Goal: Task Accomplishment & Management: Manage account settings

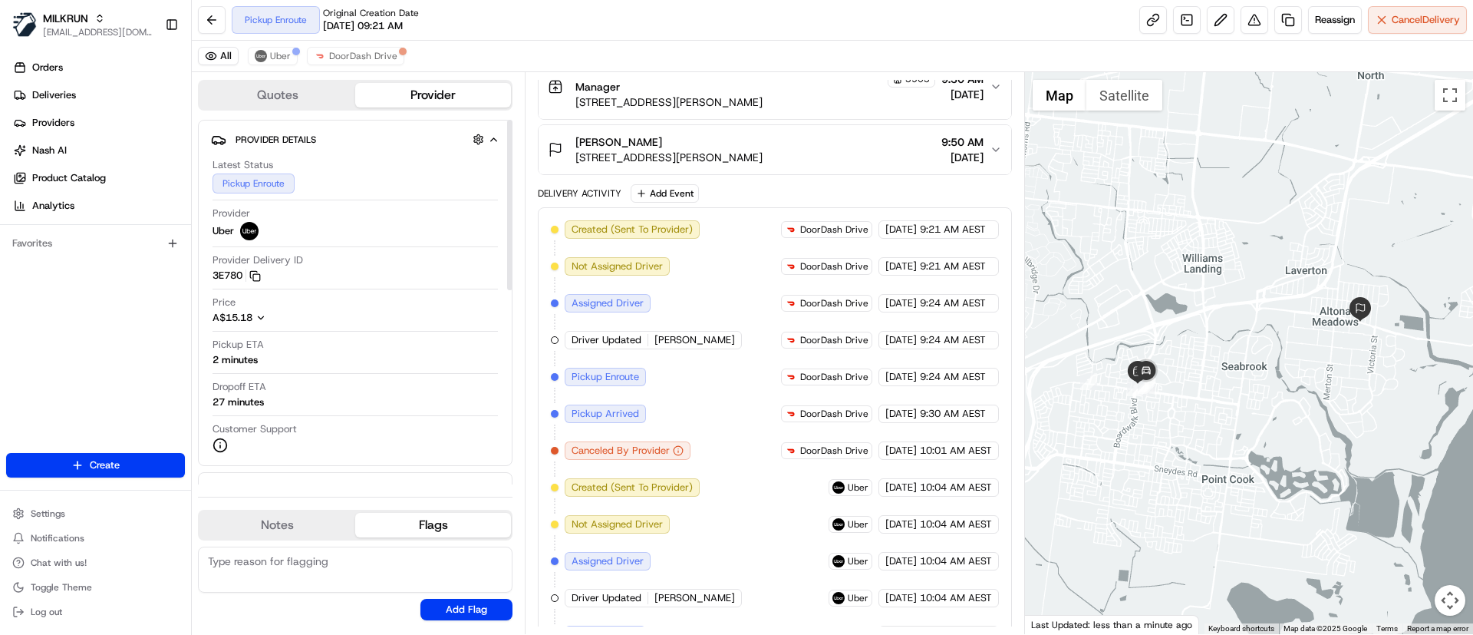
scroll to position [378, 0]
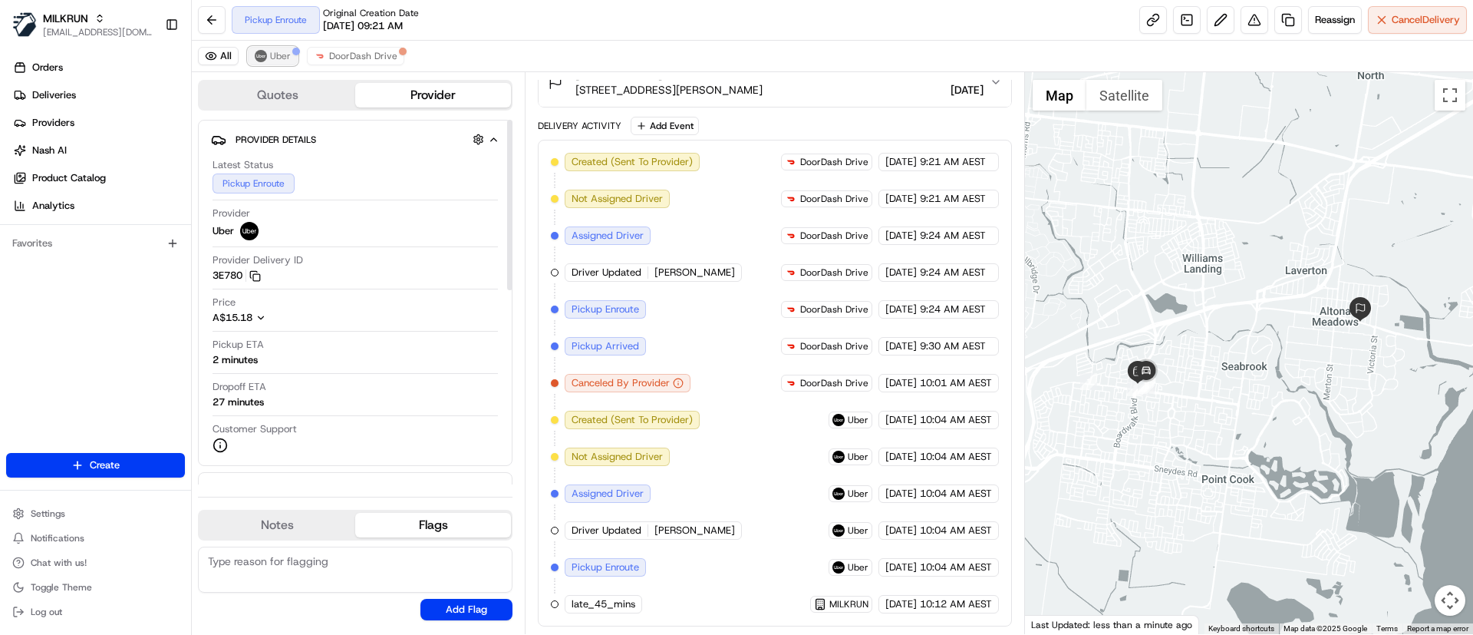
click at [266, 55] on img at bounding box center [261, 56] width 12 height 12
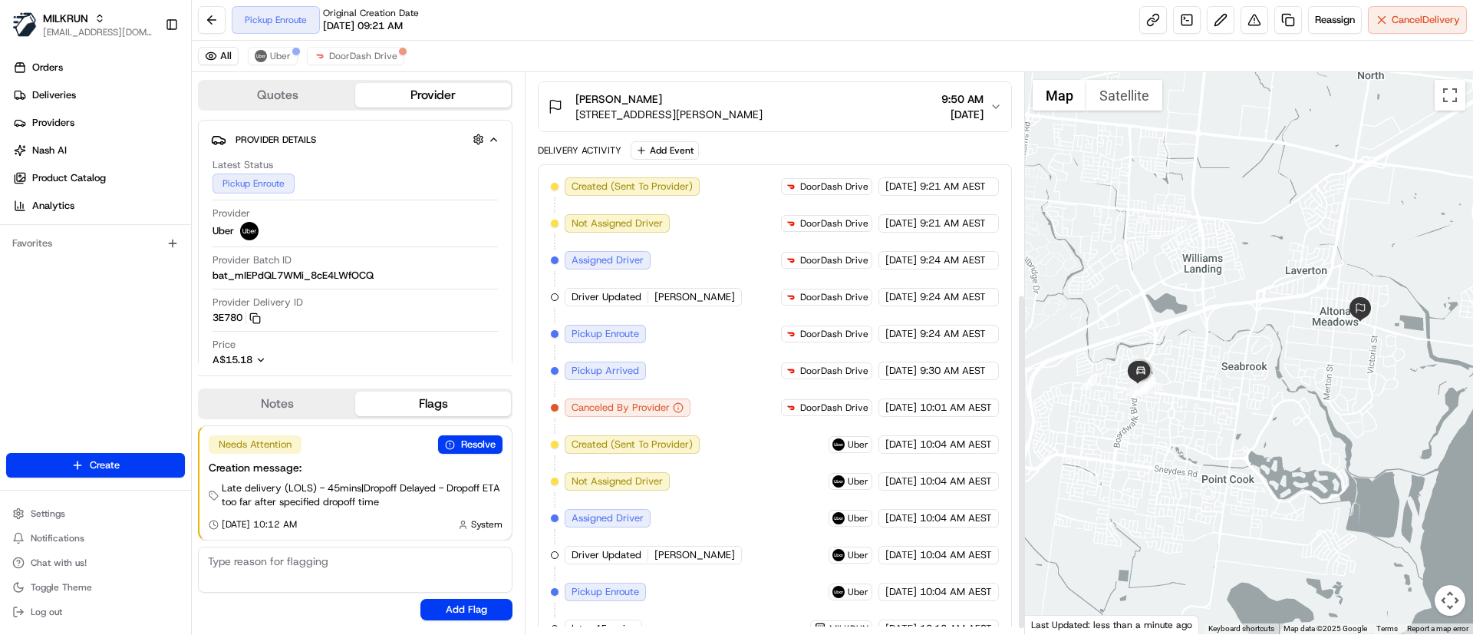
scroll to position [378, 0]
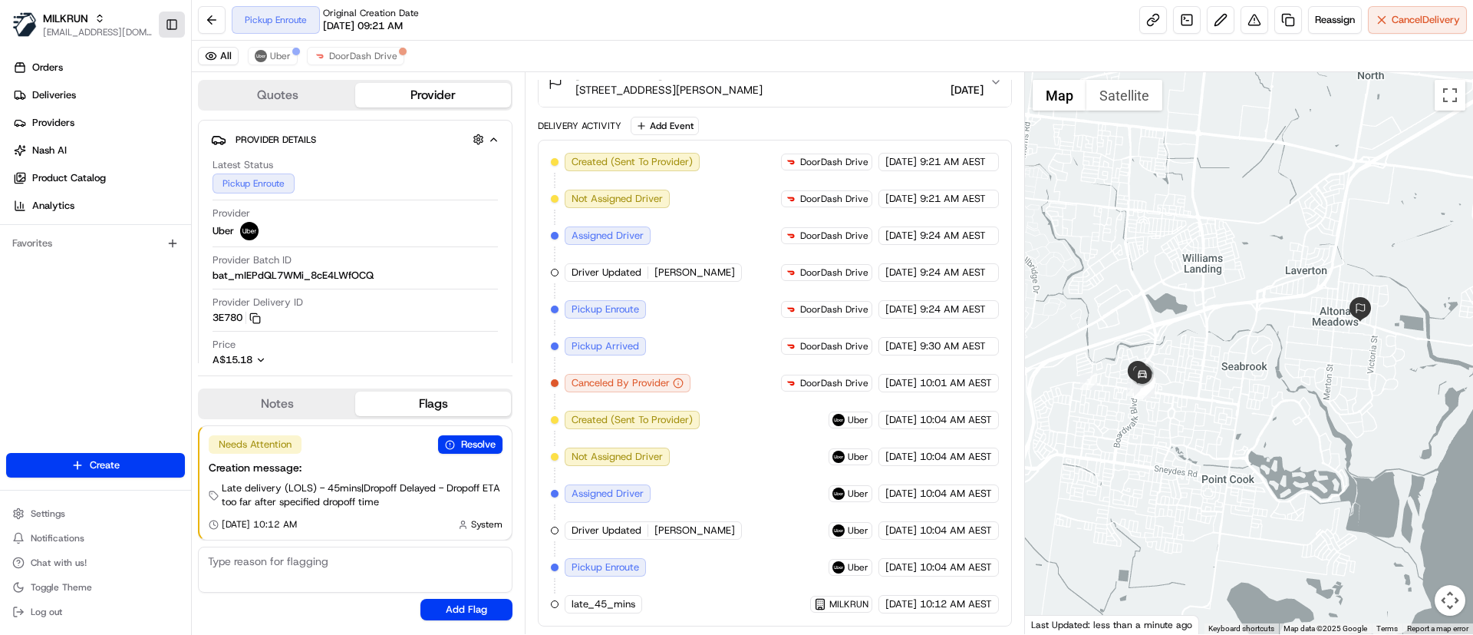
click at [171, 27] on button "Toggle Sidebar" at bounding box center [172, 25] width 26 height 26
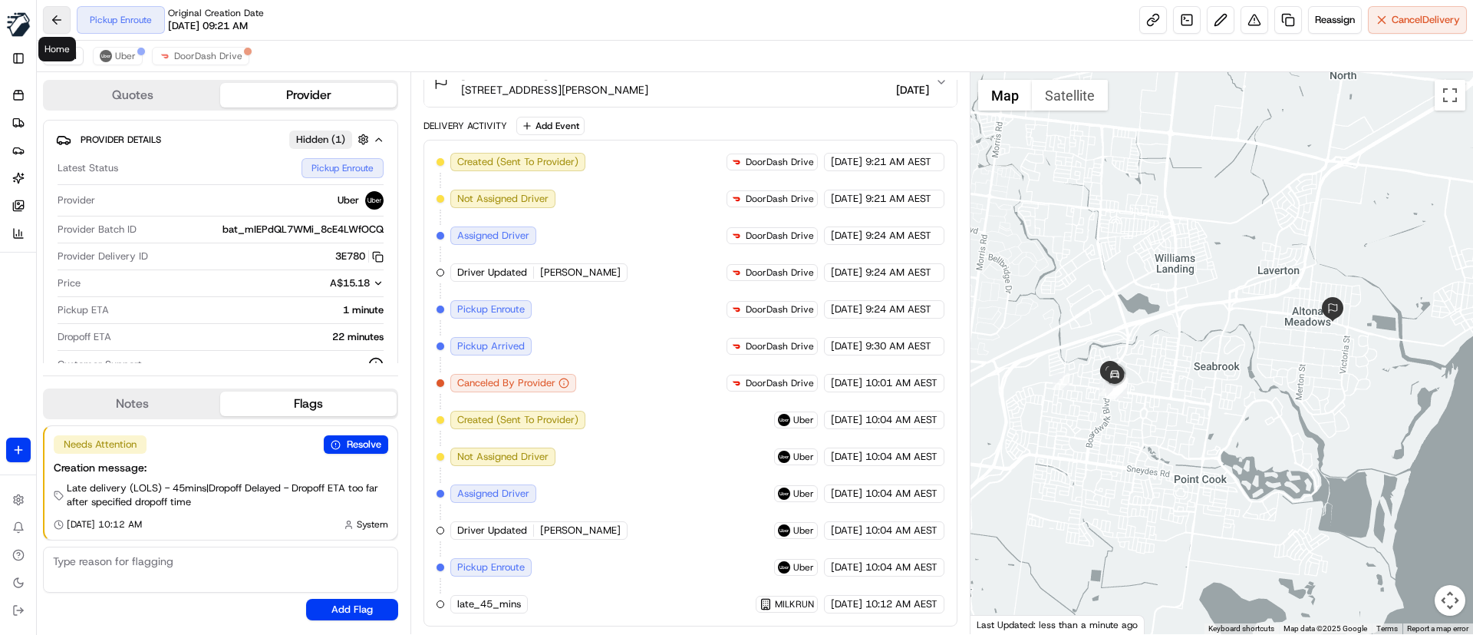
click at [48, 18] on button at bounding box center [57, 20] width 28 height 28
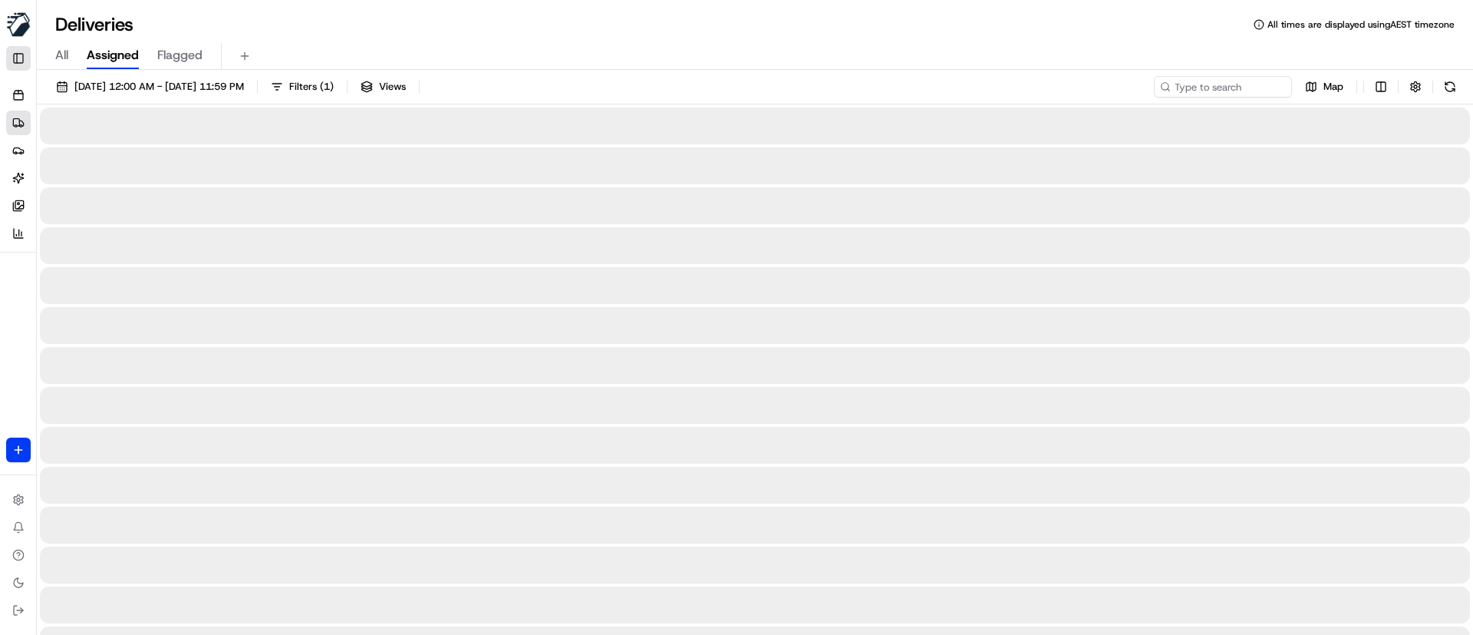
click at [17, 51] on button "Toggle Sidebar" at bounding box center [18, 58] width 25 height 25
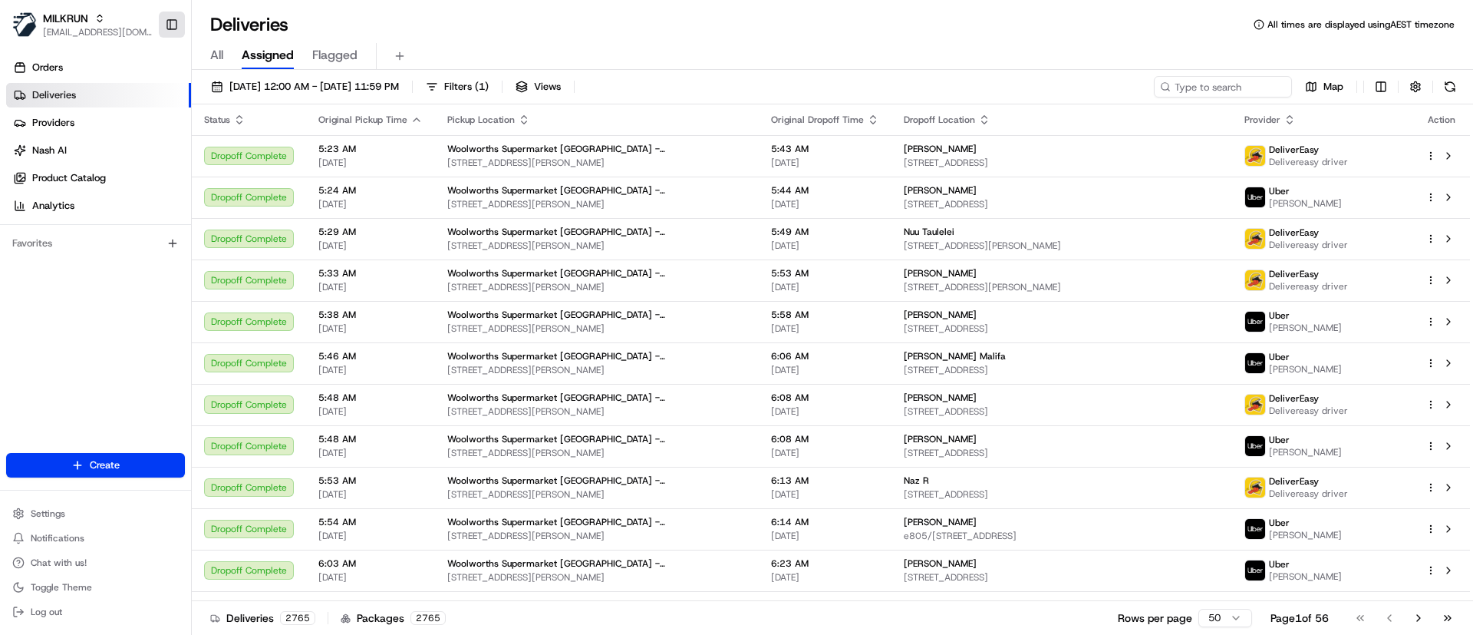
click at [169, 24] on button "Toggle Sidebar" at bounding box center [172, 25] width 26 height 26
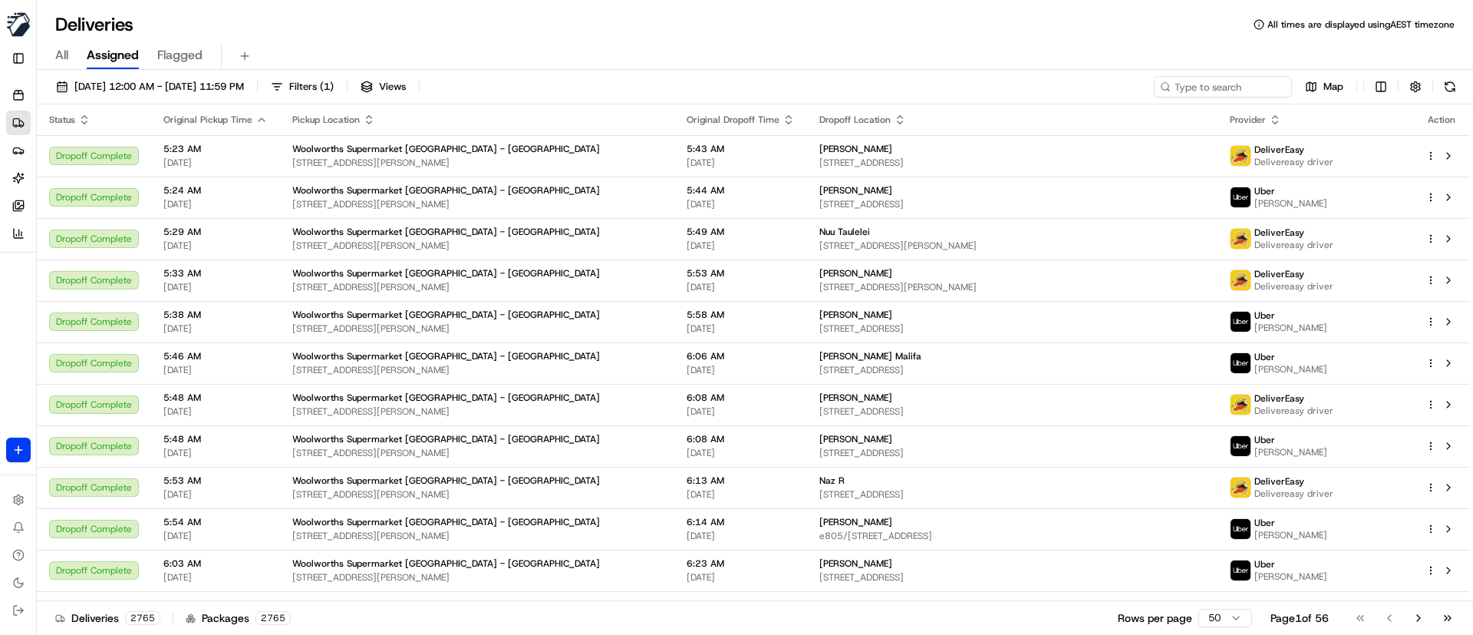
click at [13, 21] on img "button" at bounding box center [18, 24] width 25 height 25
click at [97, 110] on span "MILKRUN" at bounding box center [88, 111] width 41 height 14
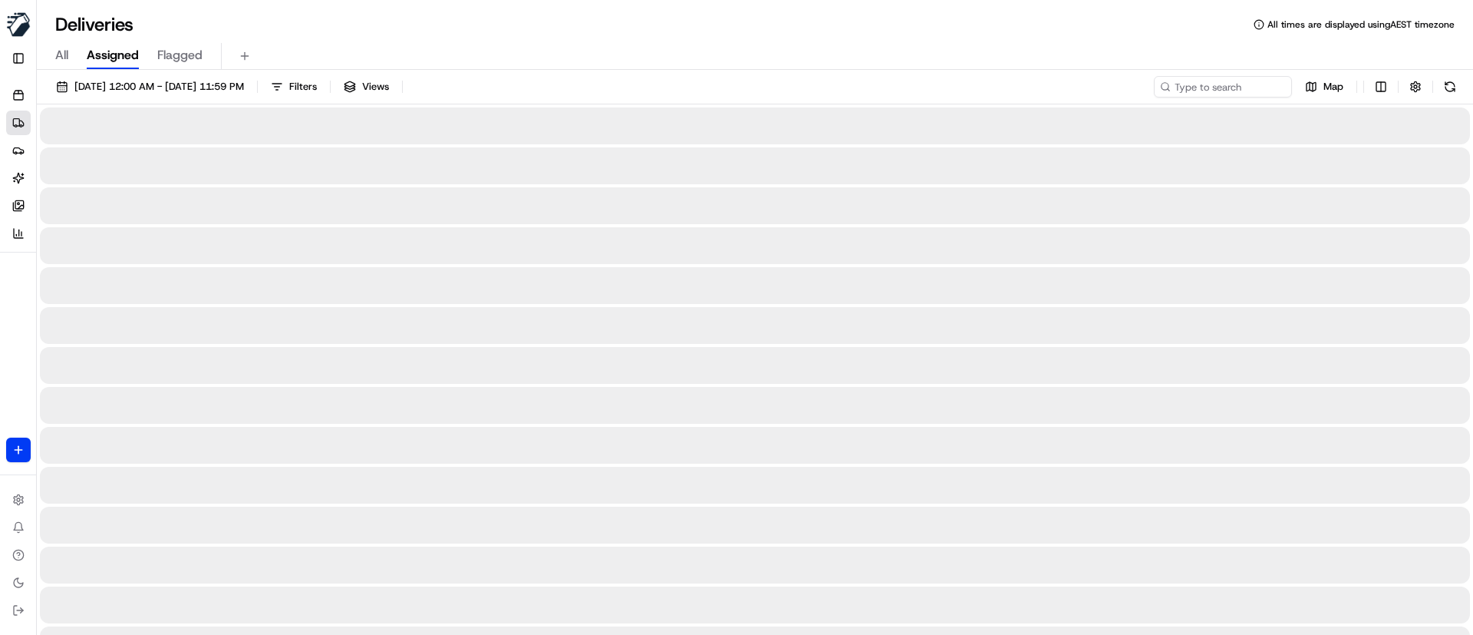
click at [16, 15] on img "button" at bounding box center [18, 24] width 25 height 25
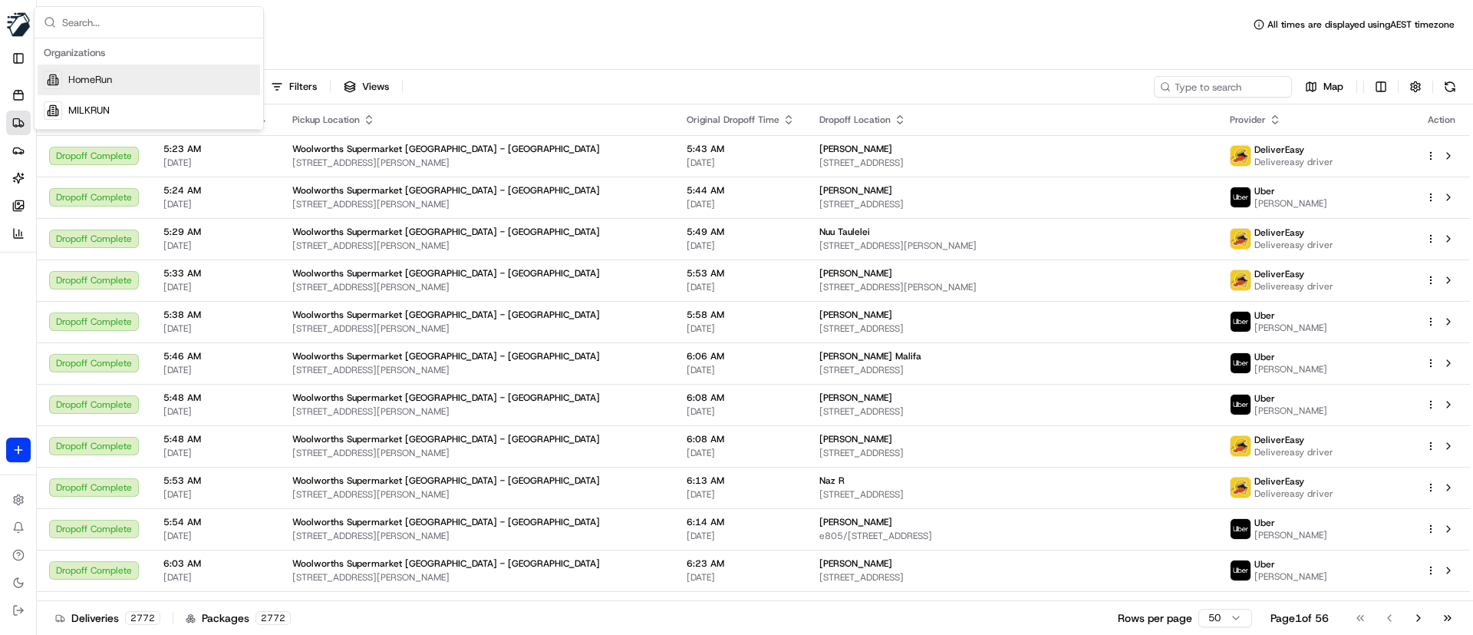
click at [68, 76] on div "HomeRun" at bounding box center [149, 79] width 223 height 31
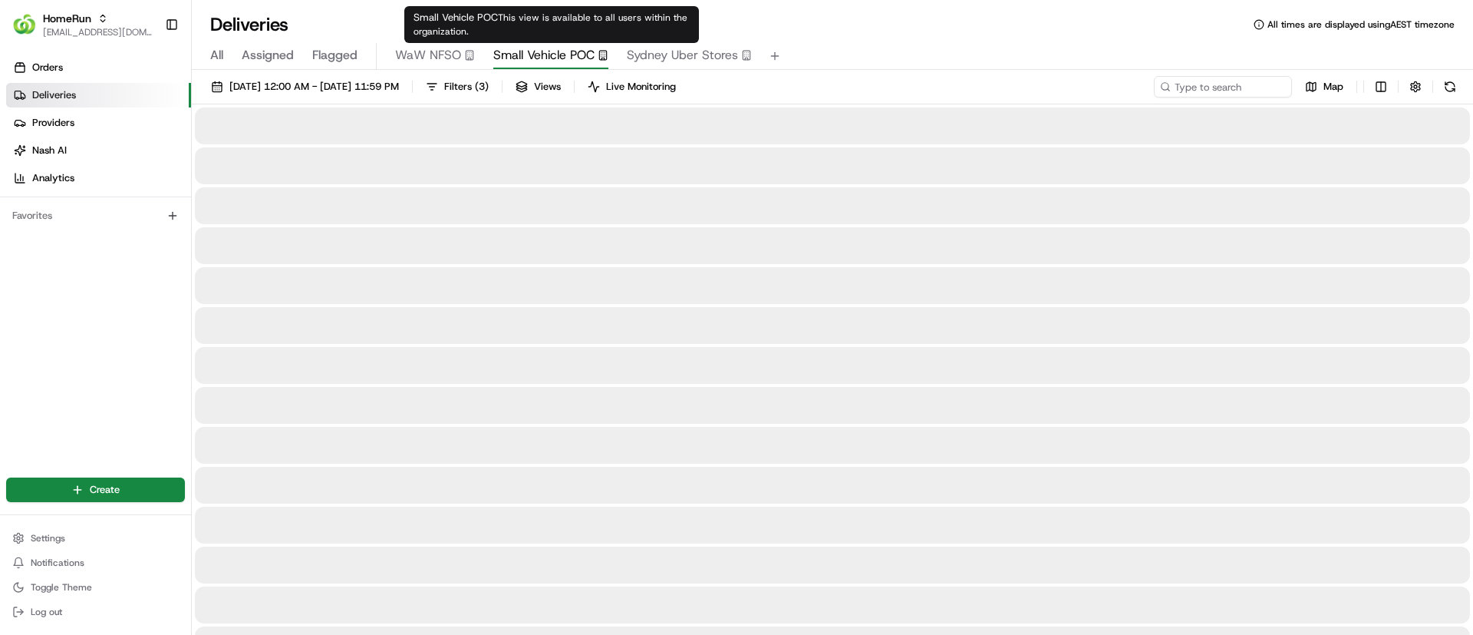
click at [566, 51] on span "Small Vehicle POC" at bounding box center [543, 55] width 101 height 18
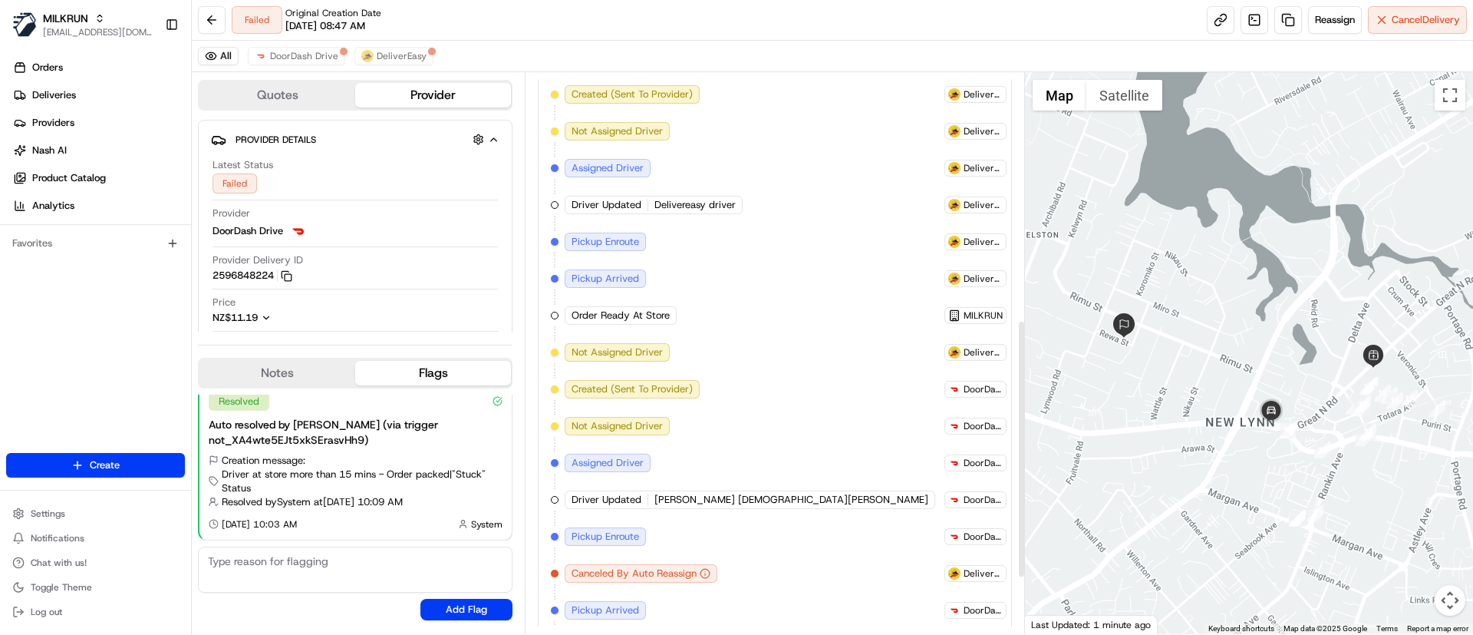
scroll to position [400, 0]
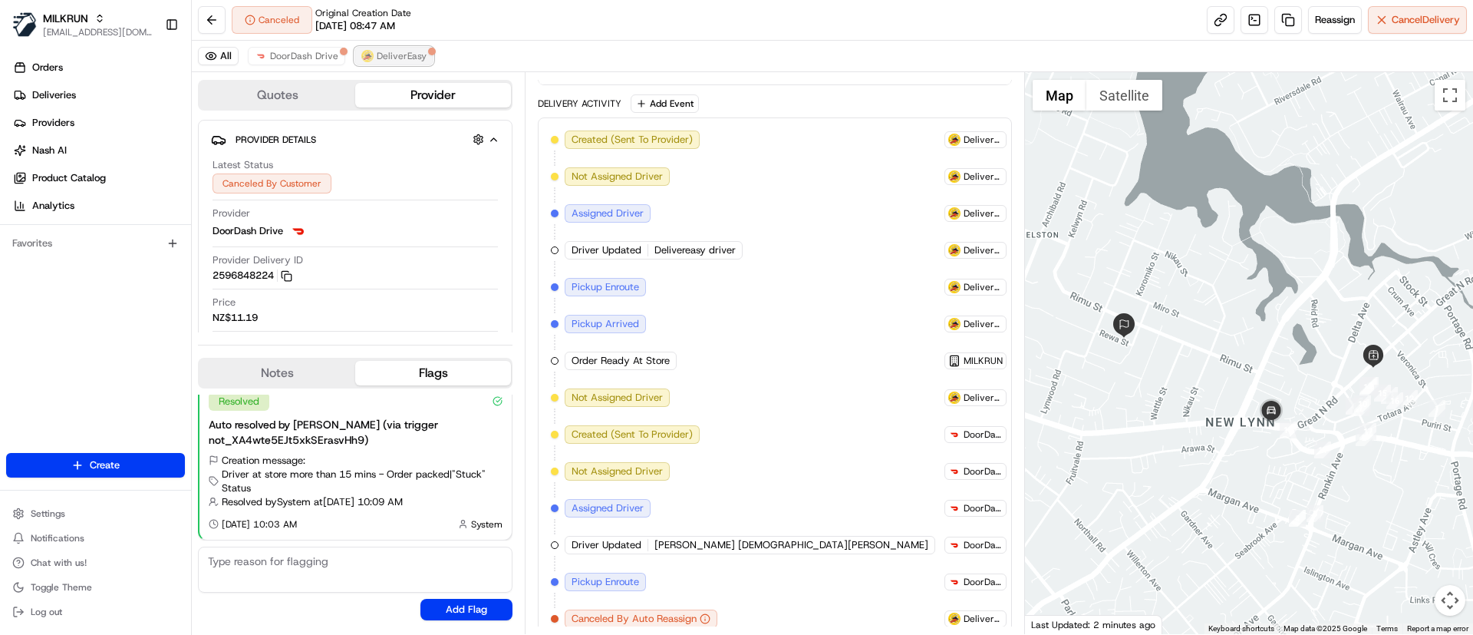
click at [393, 54] on span "DeliverEasy" at bounding box center [402, 56] width 50 height 12
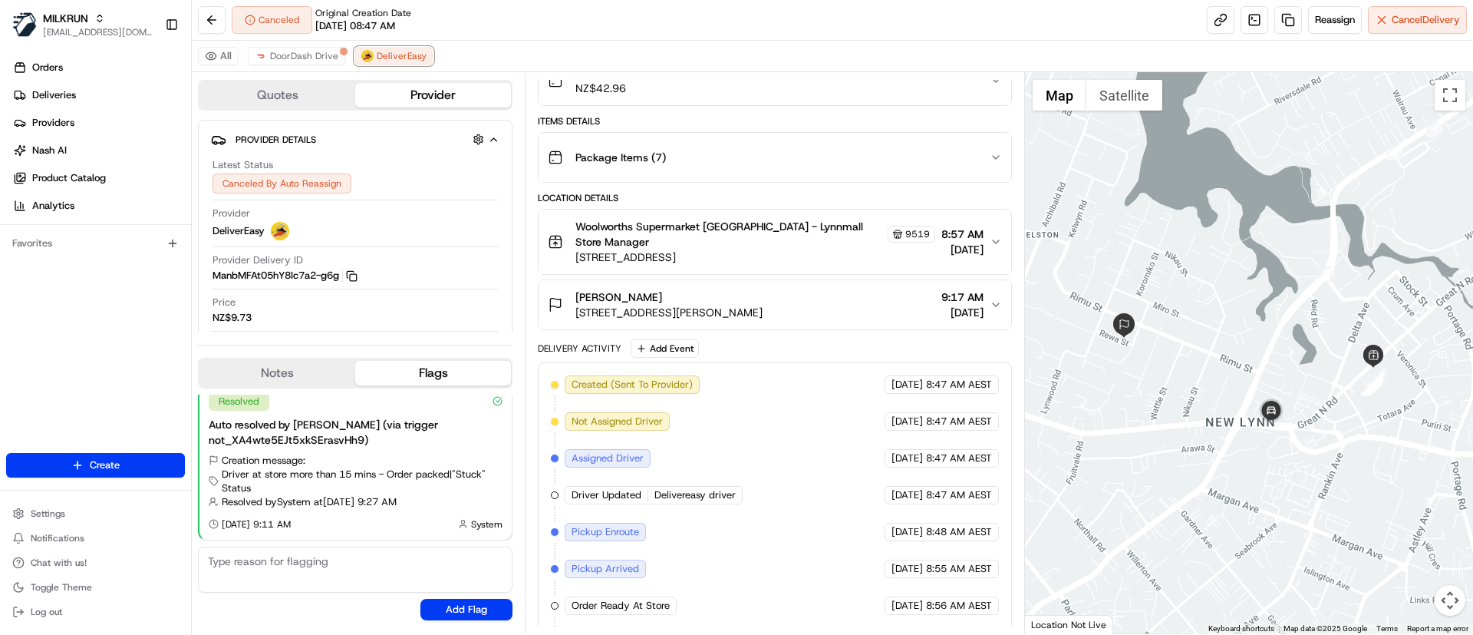
scroll to position [0, 0]
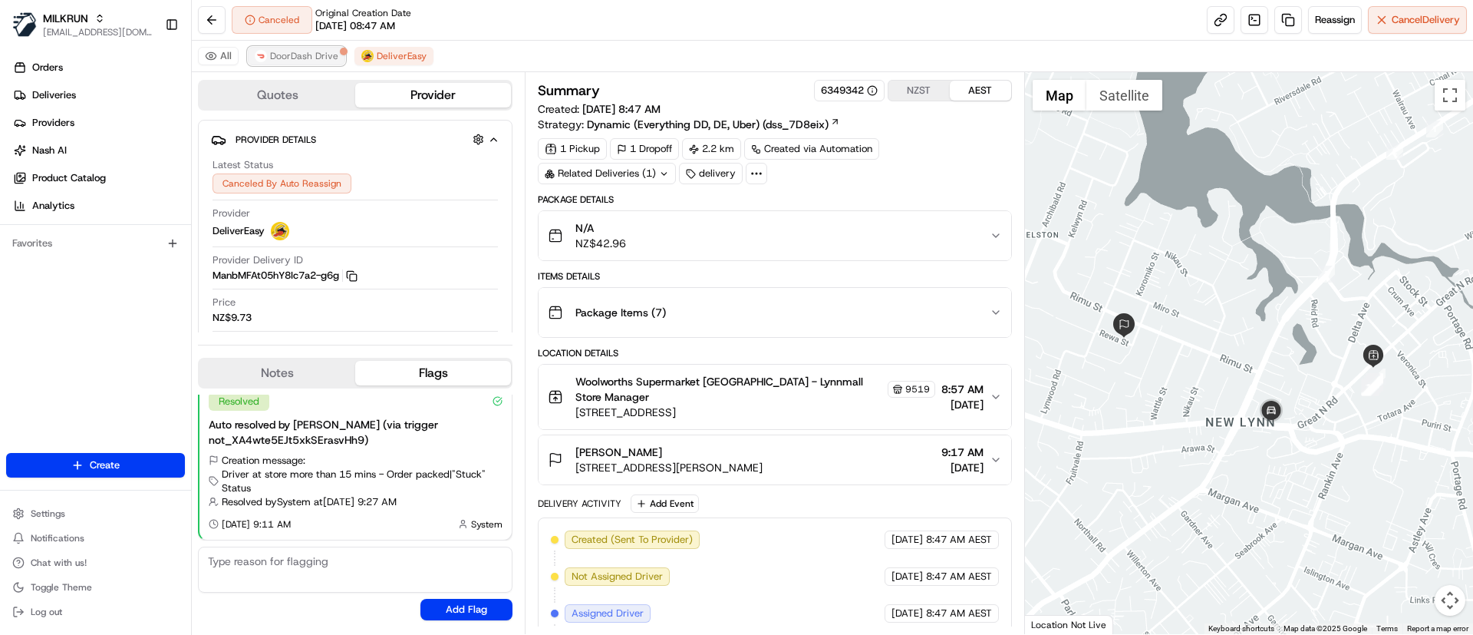
click at [274, 48] on button "DoorDash Drive" at bounding box center [296, 56] width 97 height 18
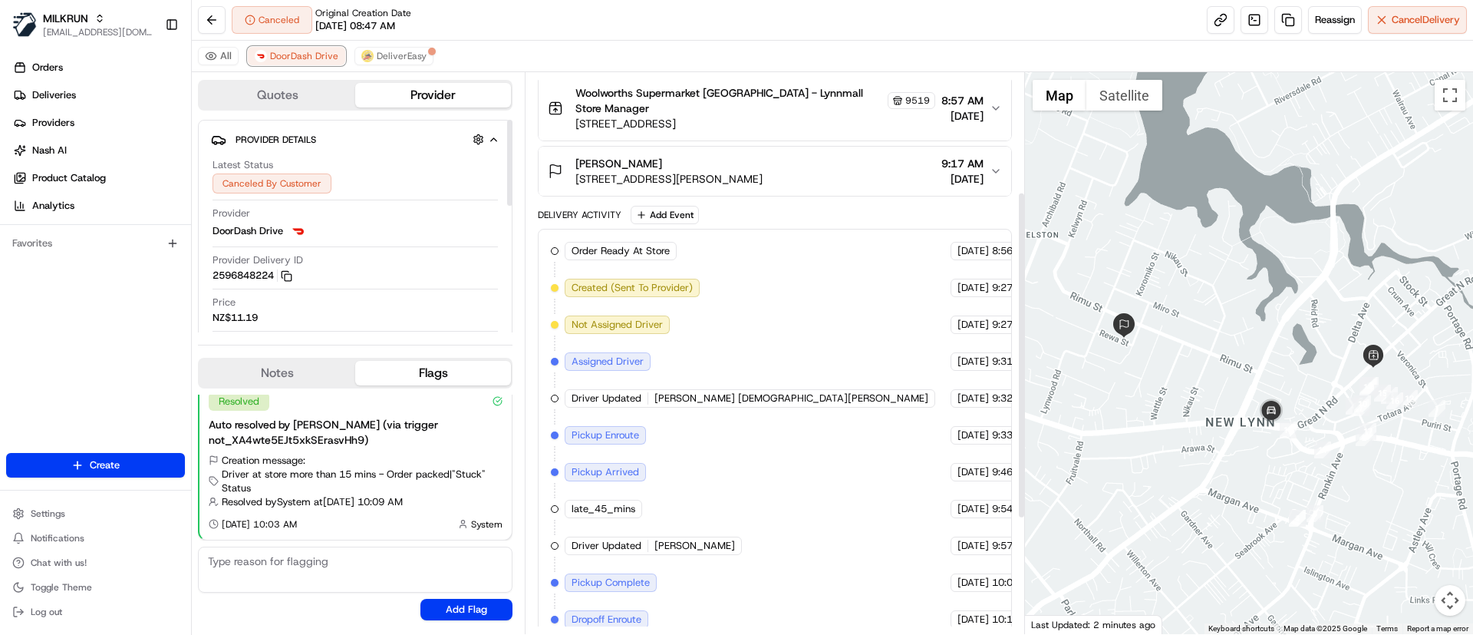
scroll to position [401, 0]
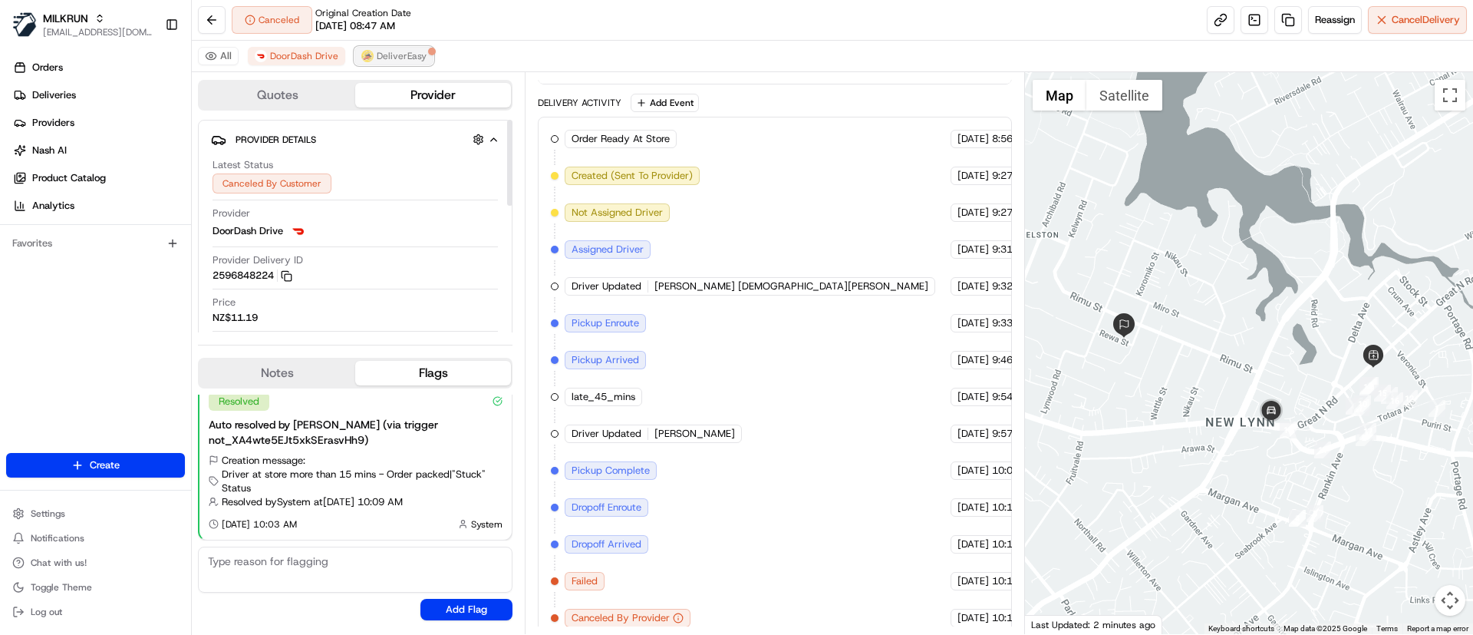
click at [377, 52] on span "DeliverEasy" at bounding box center [402, 56] width 50 height 12
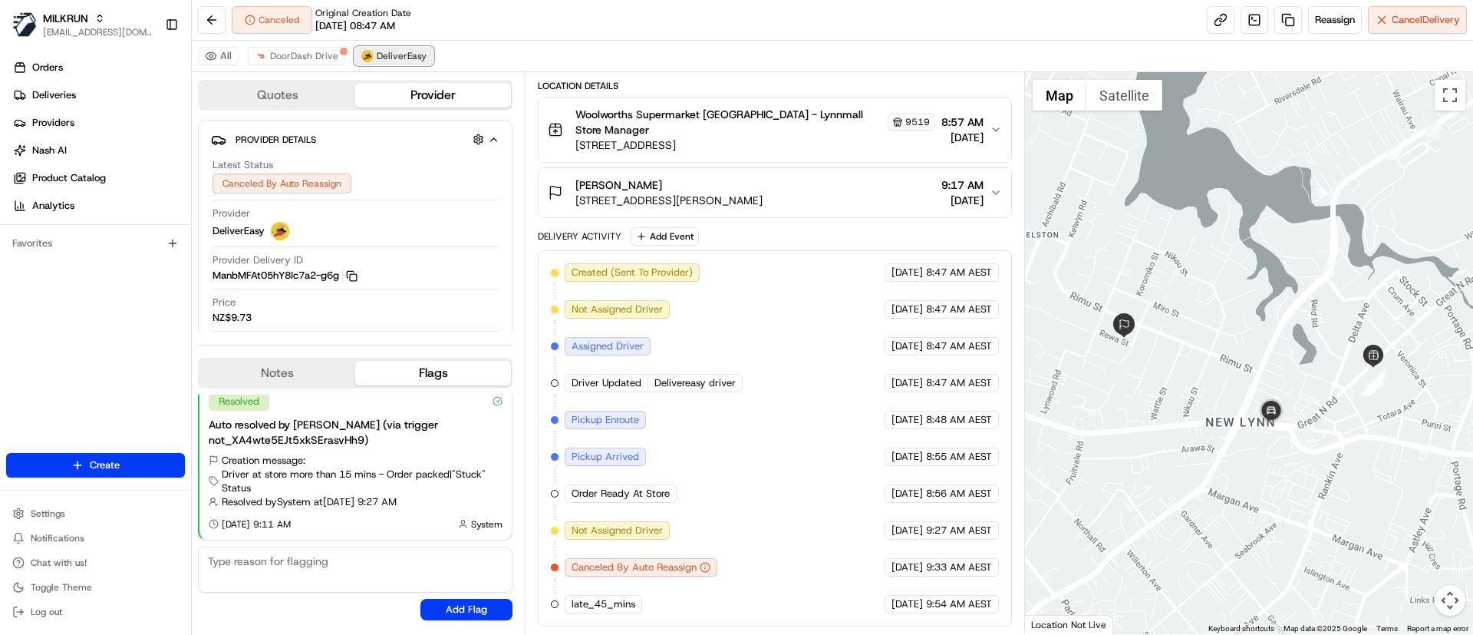
scroll to position [253, 0]
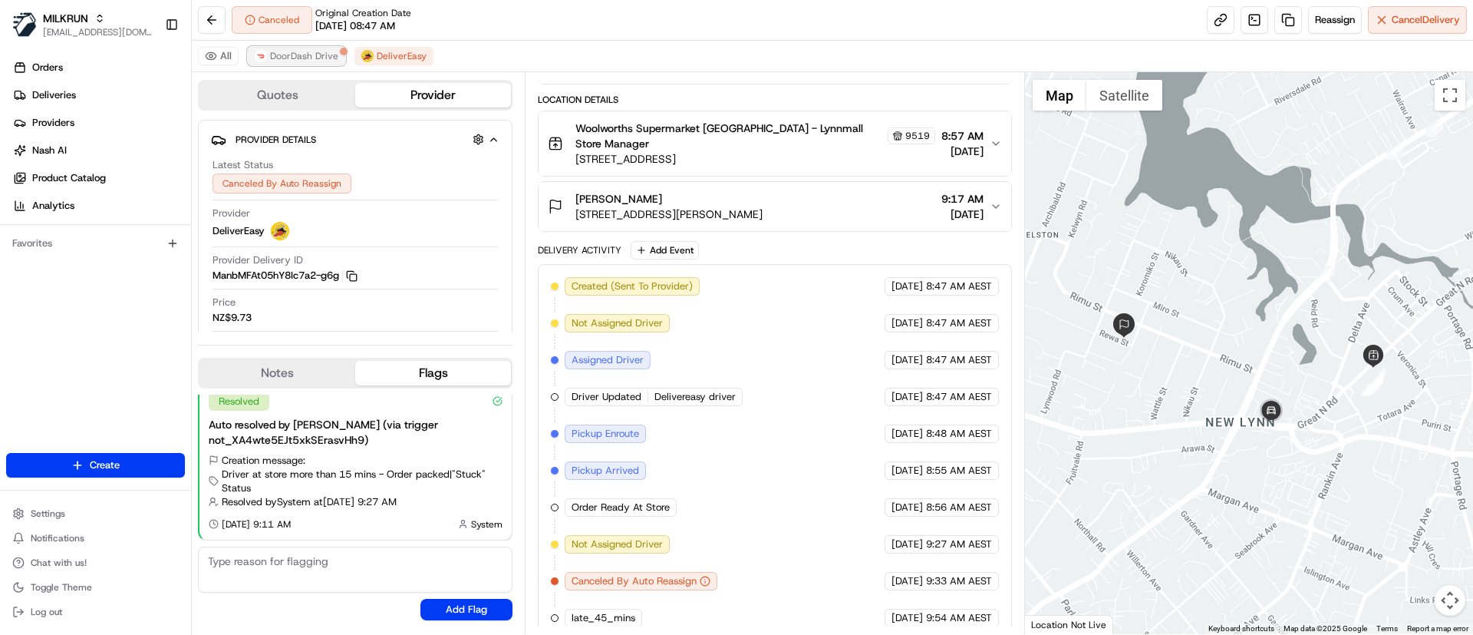
click at [278, 58] on span "DoorDash Drive" at bounding box center [304, 56] width 68 height 12
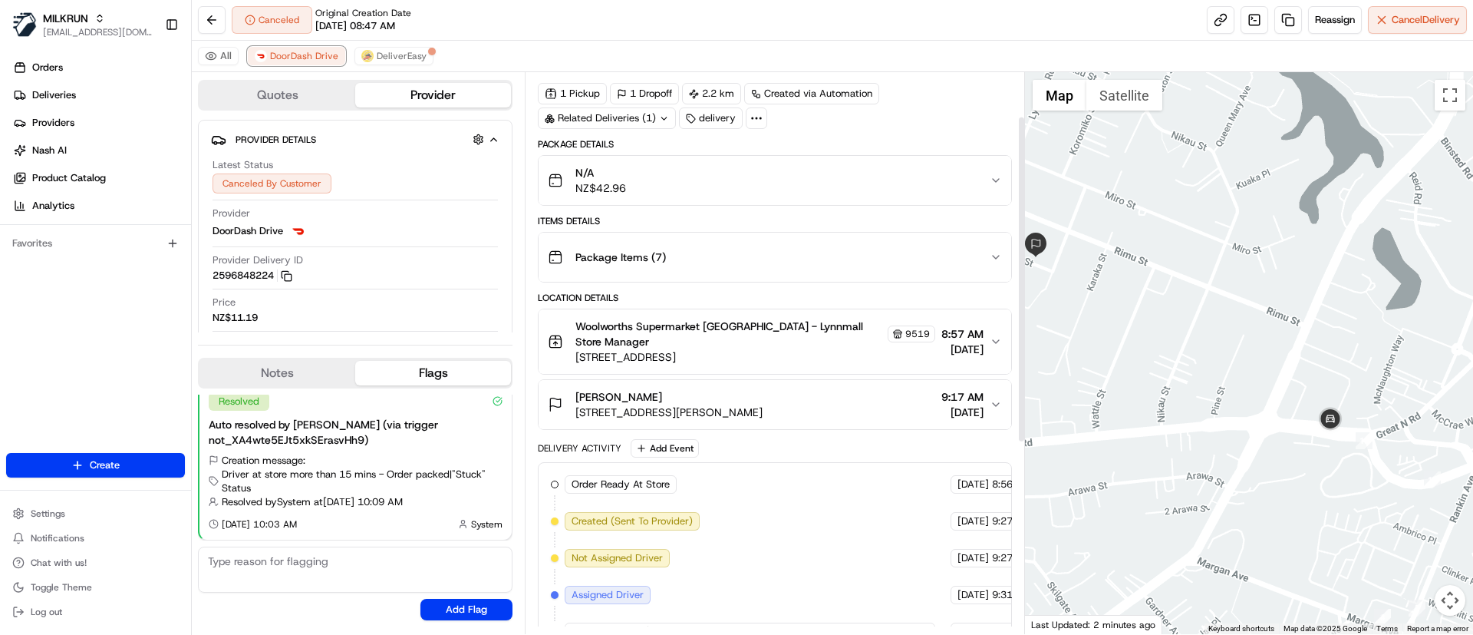
scroll to position [401, 0]
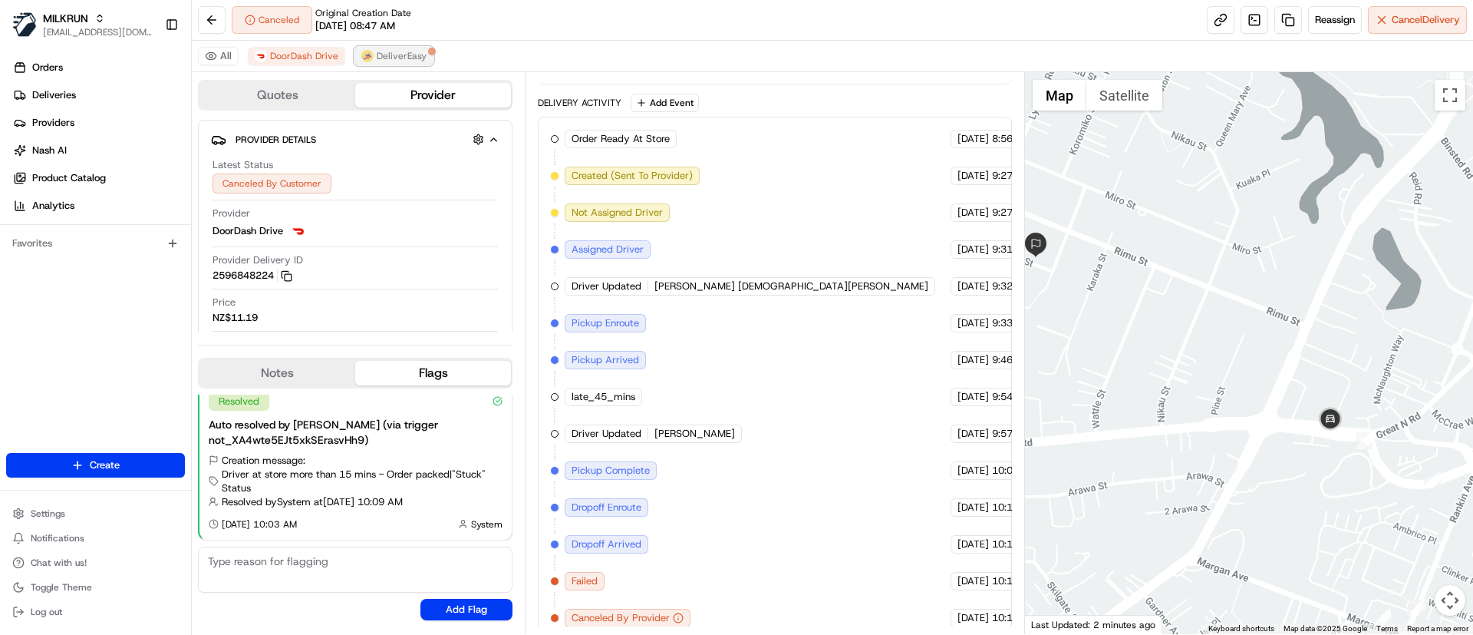
click at [389, 51] on span "DeliverEasy" at bounding box center [402, 56] width 50 height 12
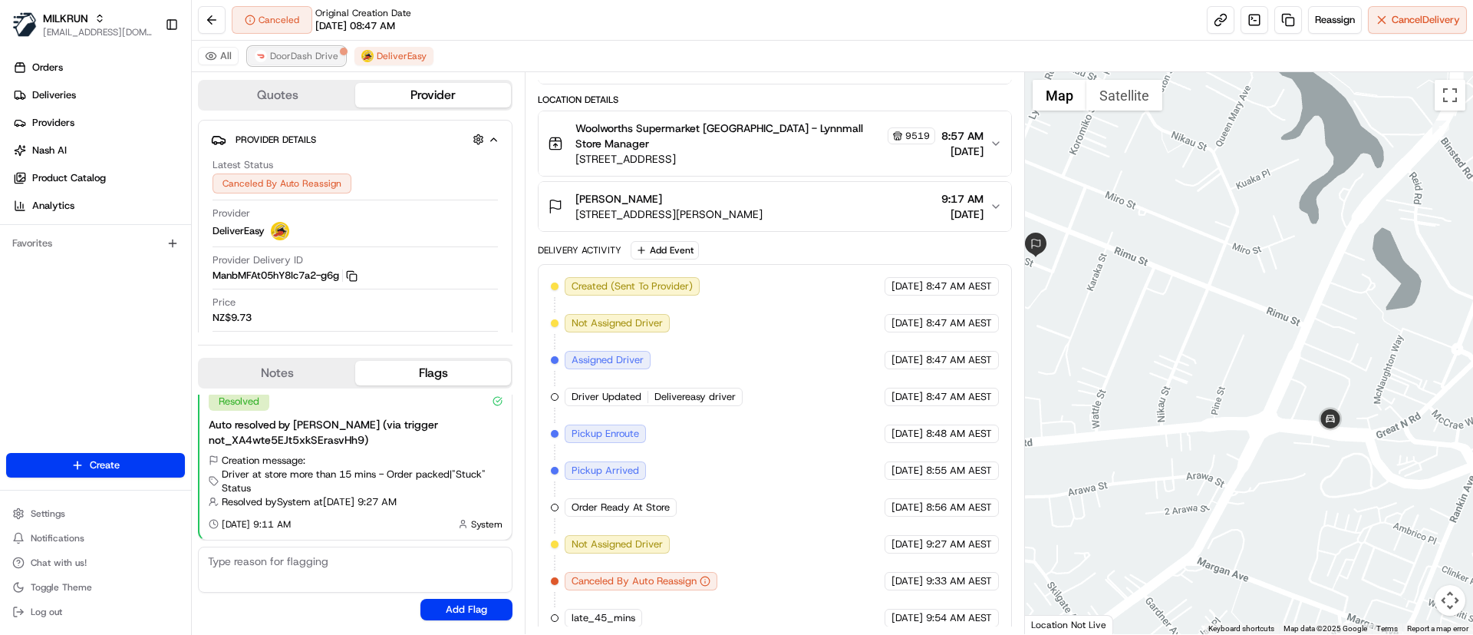
click at [293, 52] on span "DoorDash Drive" at bounding box center [304, 56] width 68 height 12
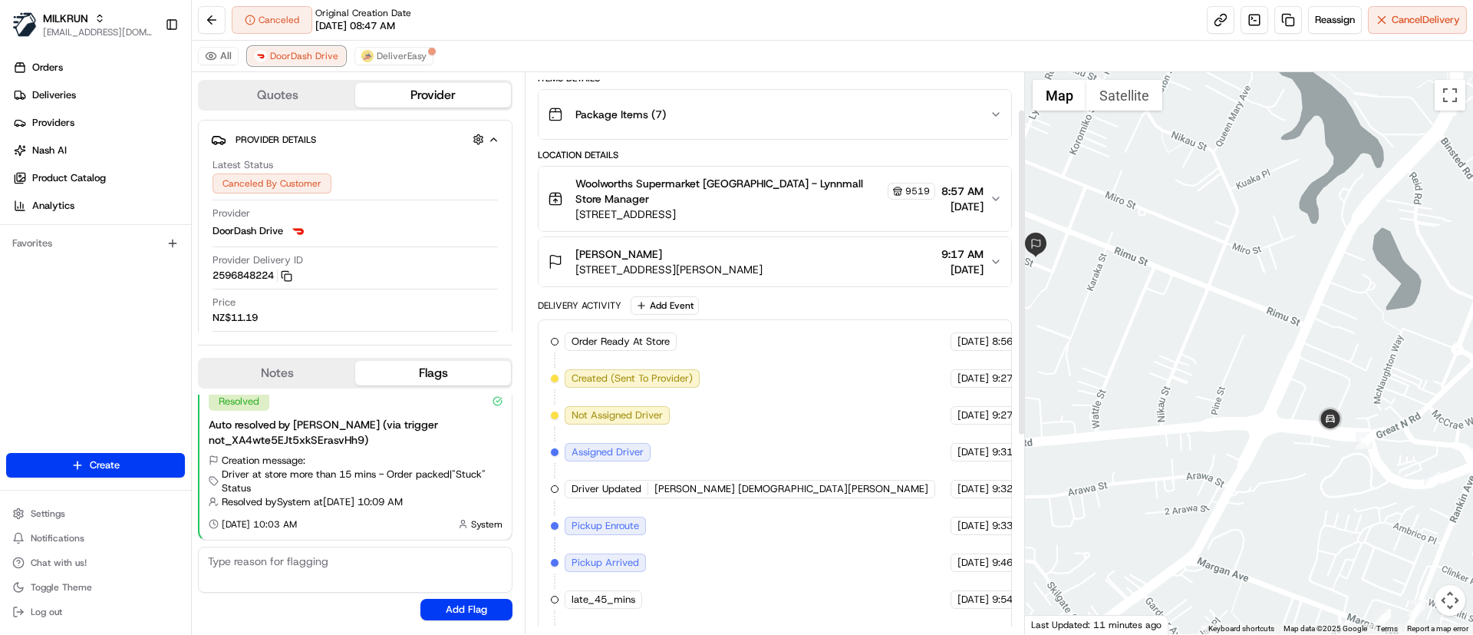
scroll to position [401, 0]
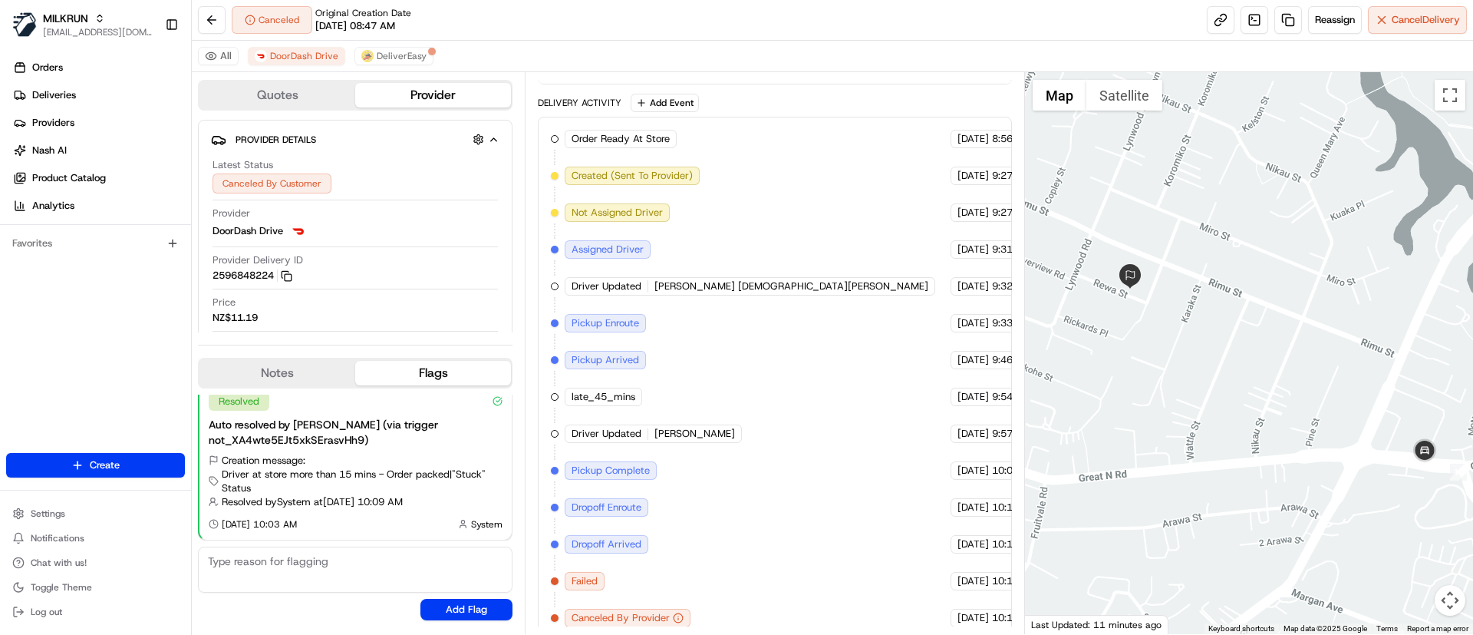
drag, startPoint x: 1086, startPoint y: 319, endPoint x: 1182, endPoint y: 351, distance: 100.9
click at [1182, 351] on div at bounding box center [1249, 353] width 449 height 562
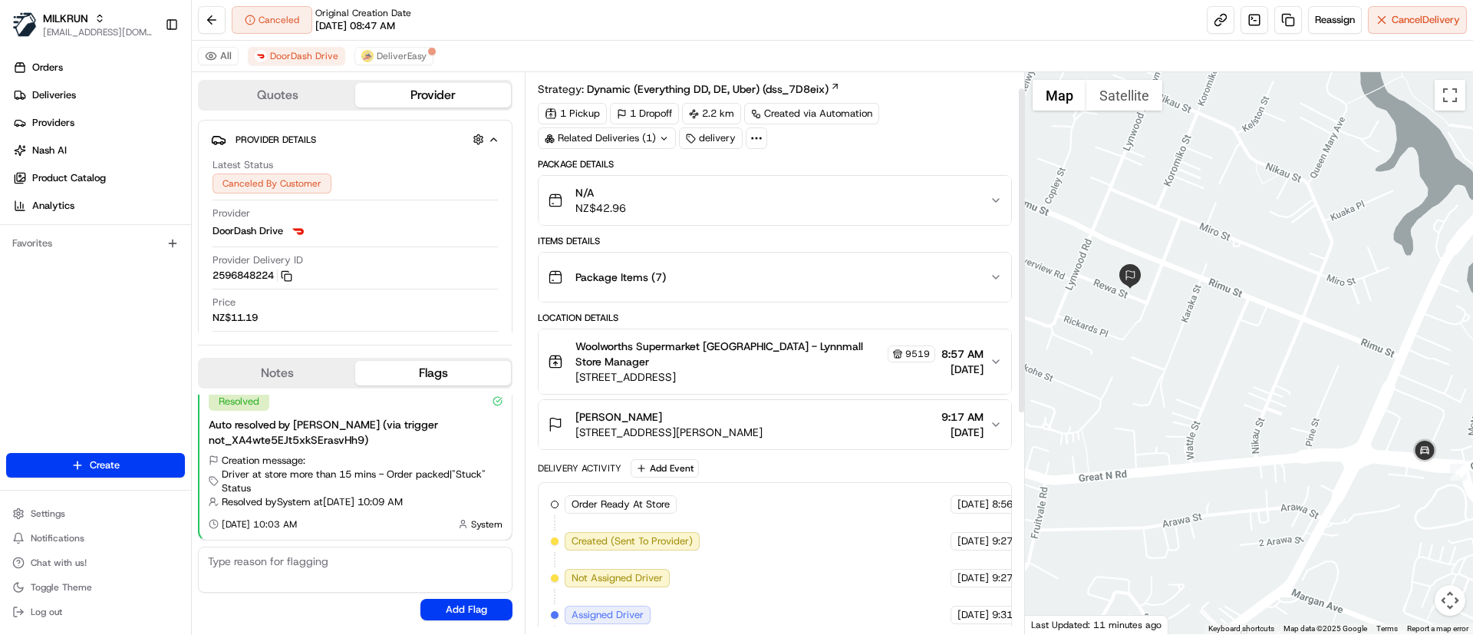
scroll to position [27, 0]
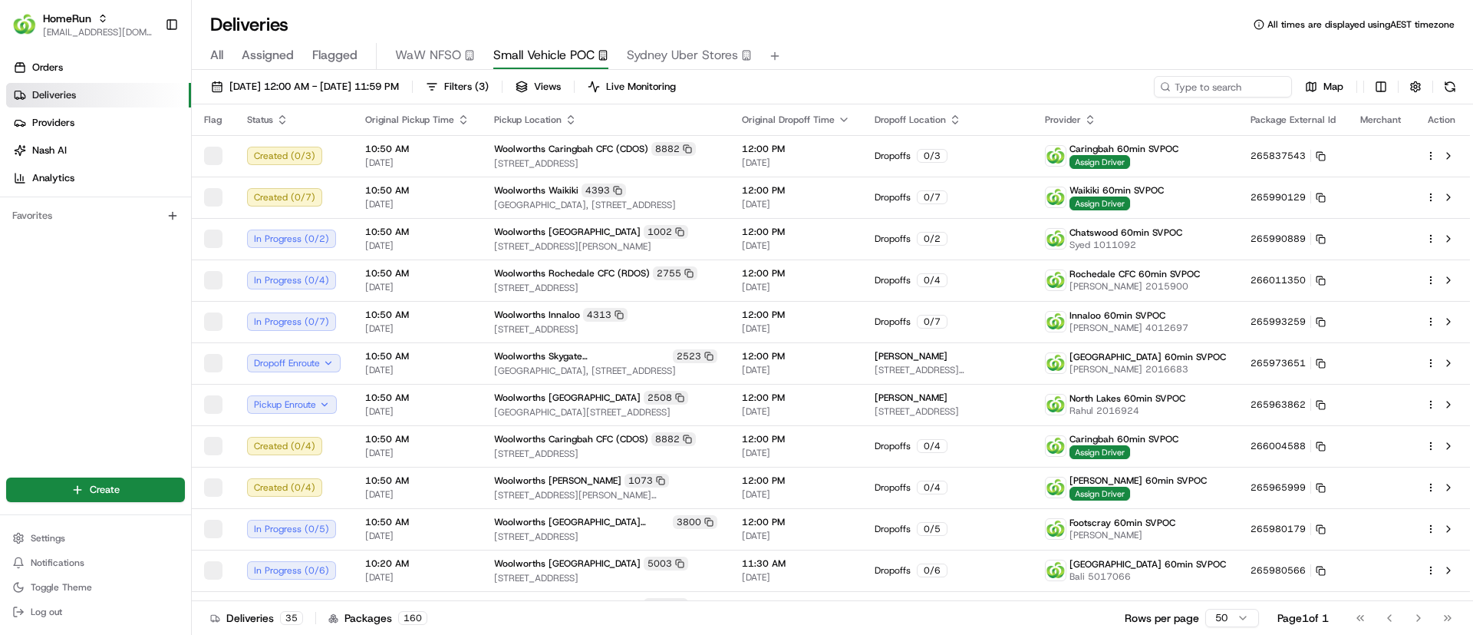
click at [537, 54] on span "Small Vehicle POC" at bounding box center [543, 55] width 101 height 18
click at [1218, 81] on input at bounding box center [1200, 86] width 184 height 21
paste input "Caringbah"
type input "Caringbah"
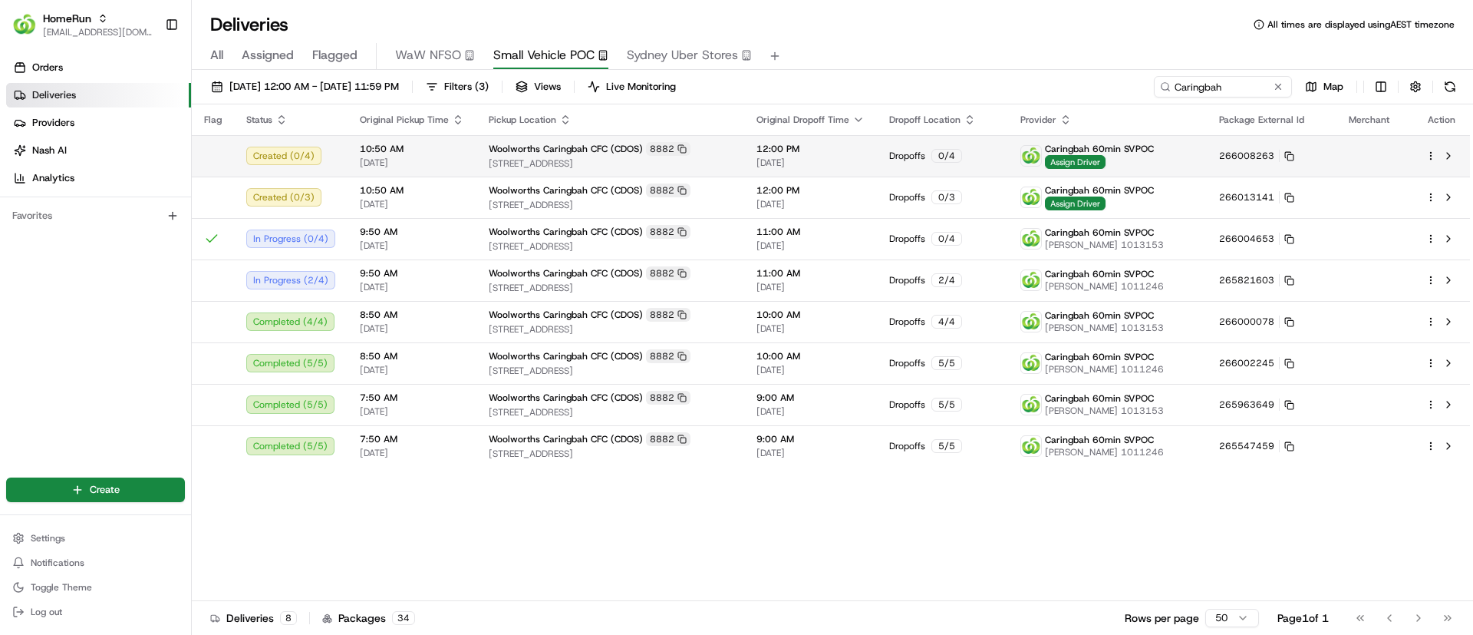
click at [1429, 147] on div at bounding box center [1442, 156] width 32 height 18
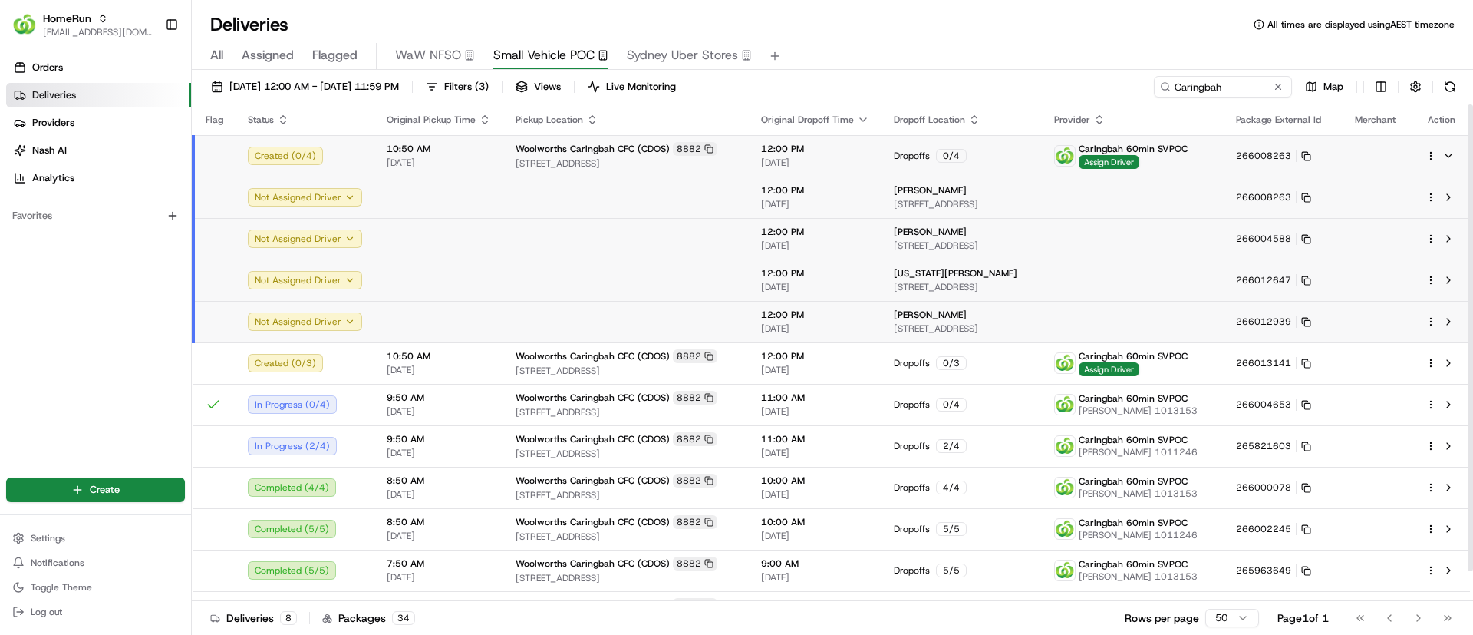
click at [1427, 147] on div at bounding box center [1442, 156] width 32 height 18
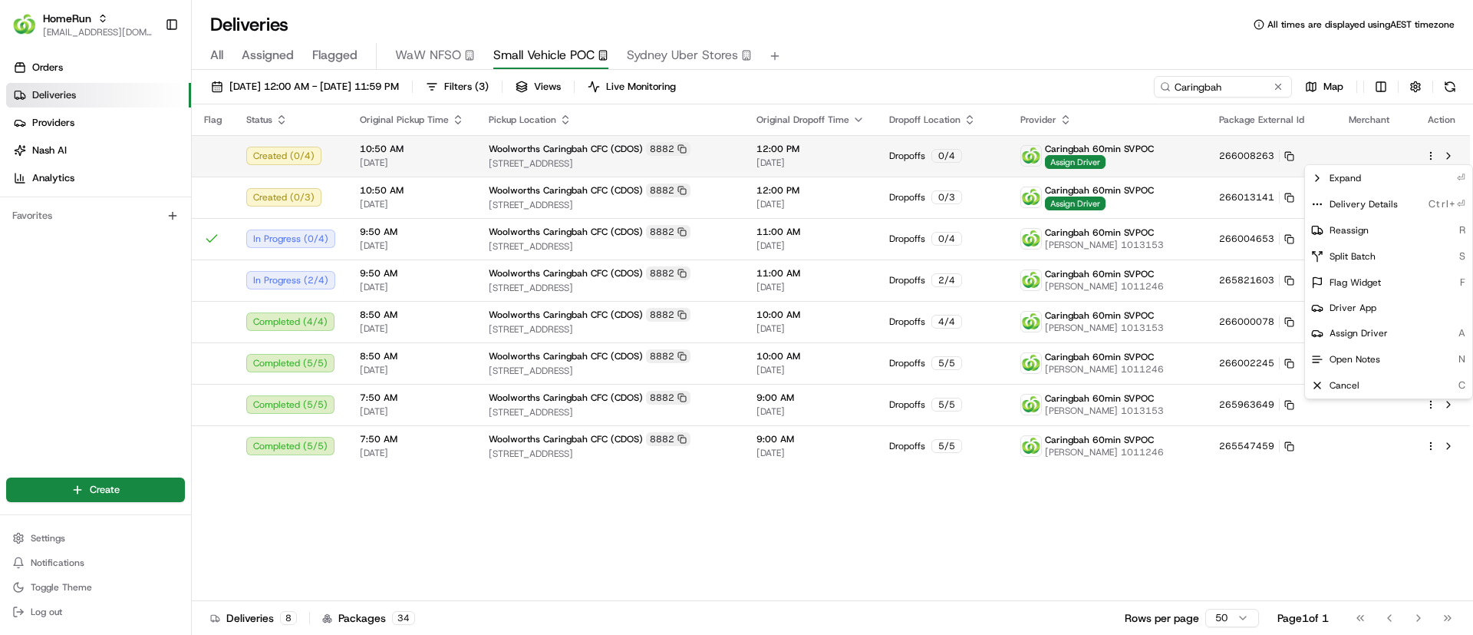
click at [1433, 153] on html "HomeRun psteele@woolworths.com.au Toggle Sidebar Orders Deliveries Providers Na…" at bounding box center [736, 317] width 1473 height 635
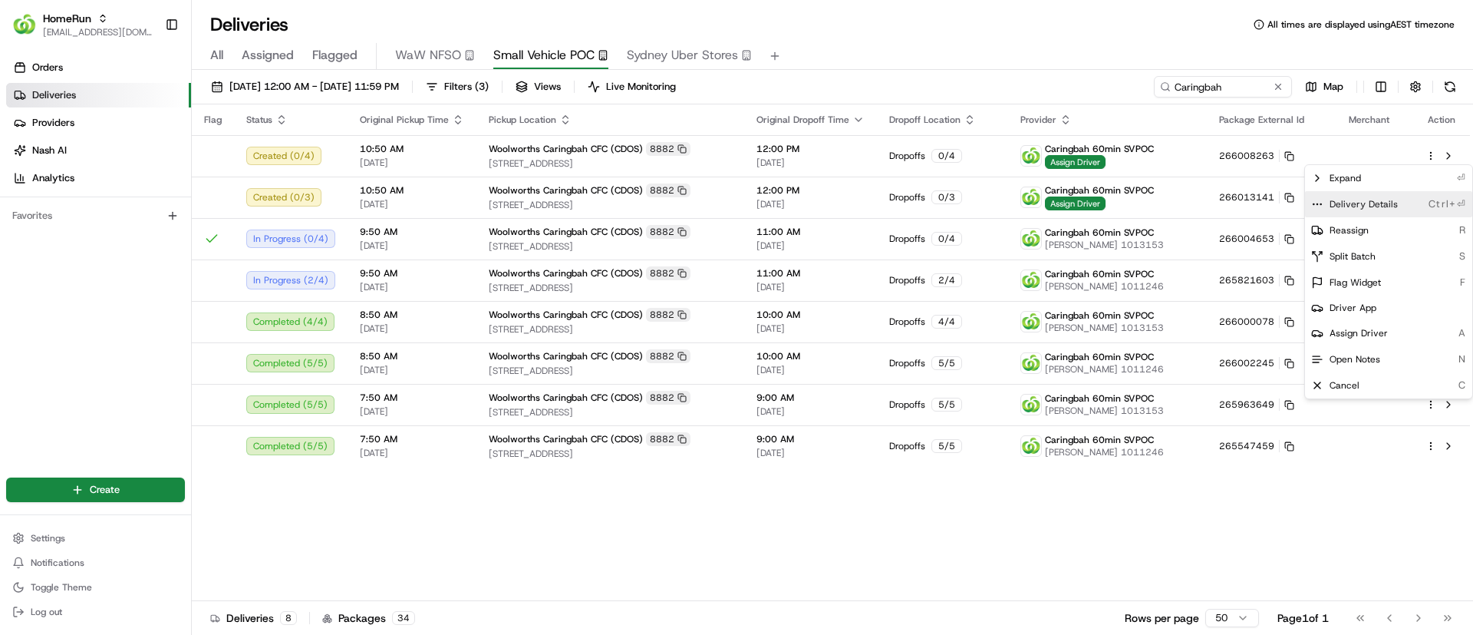
click at [1317, 201] on icon at bounding box center [1317, 204] width 12 height 12
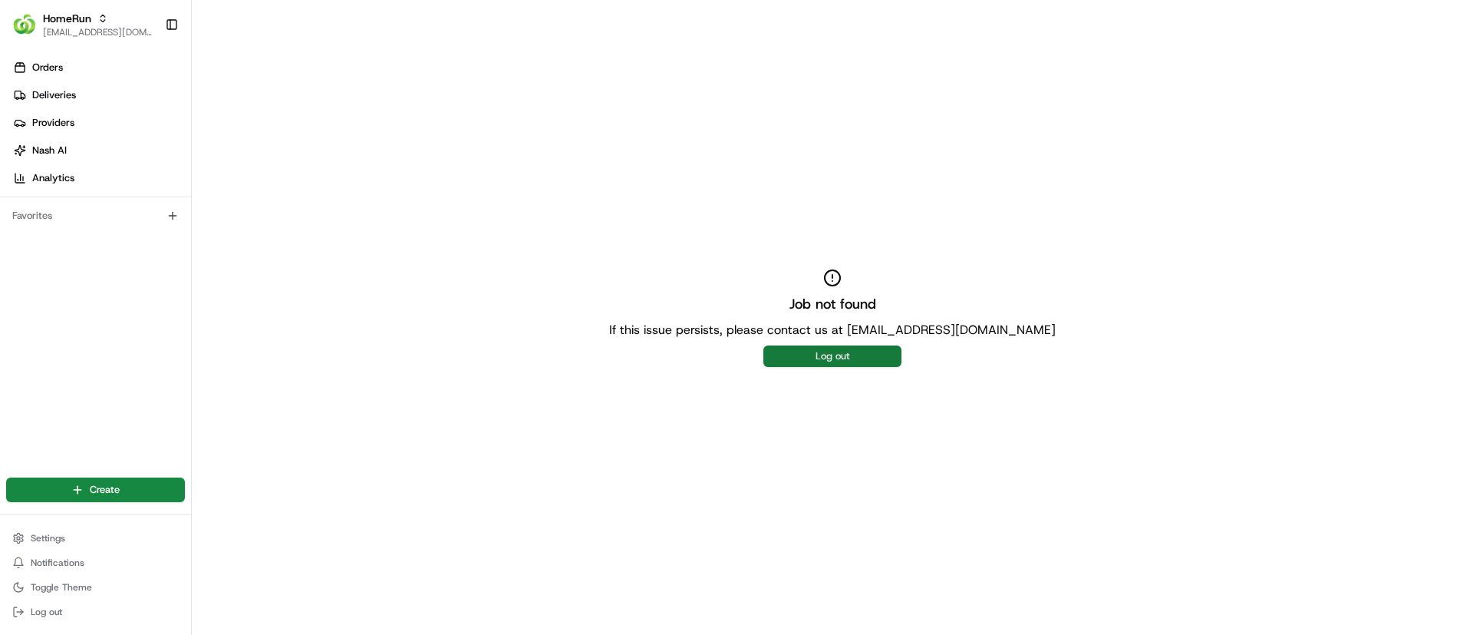
click at [827, 354] on button "Log out" at bounding box center [832, 355] width 138 height 21
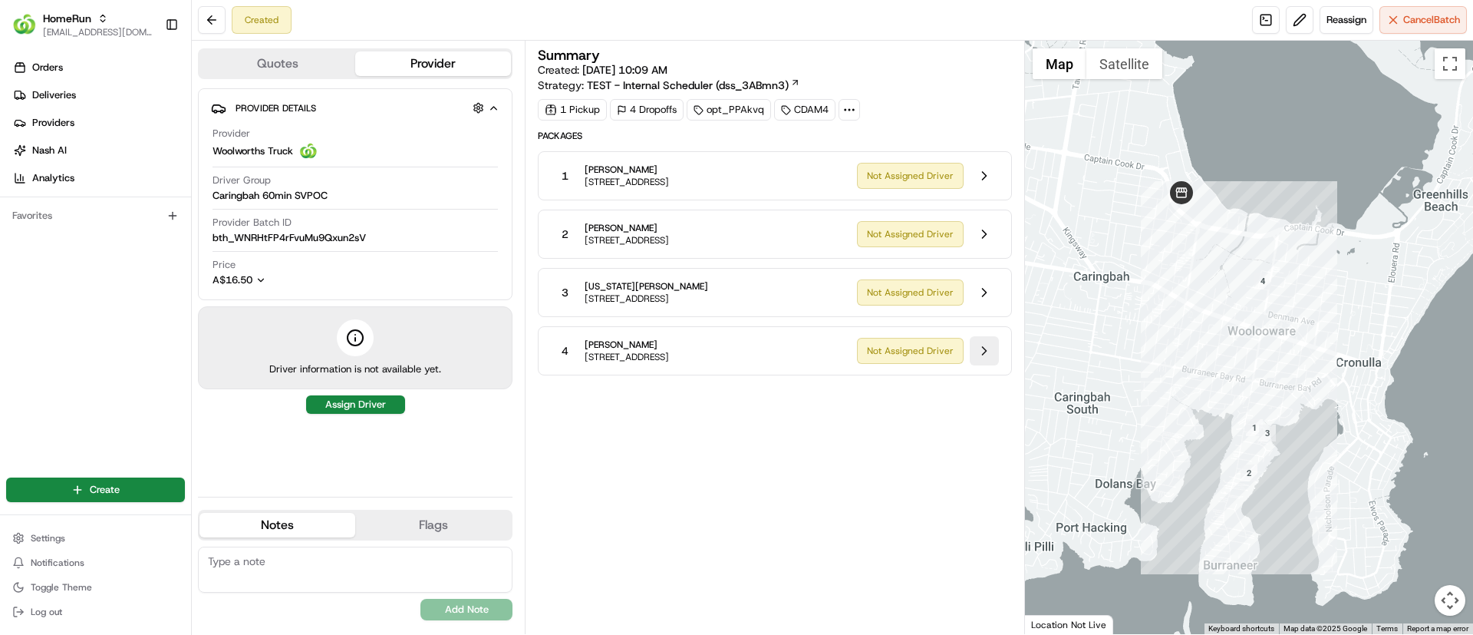
click at [988, 349] on button at bounding box center [984, 350] width 29 height 29
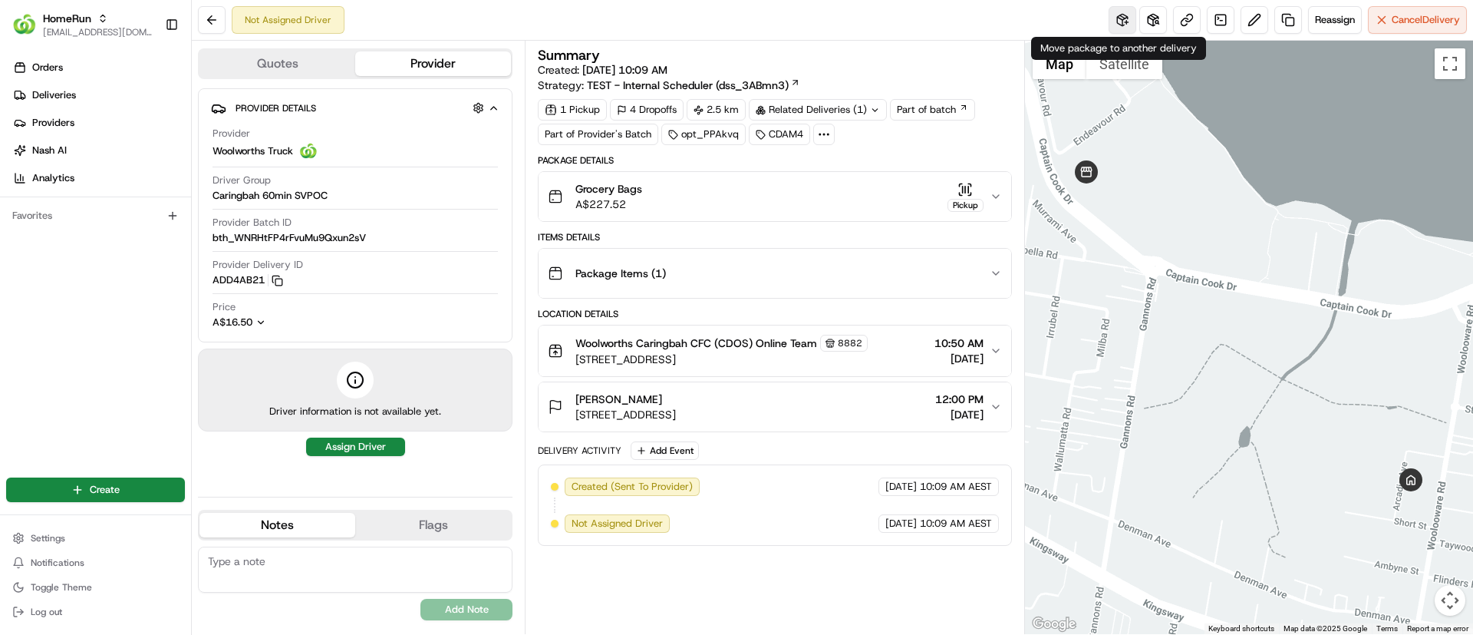
click at [1122, 14] on button at bounding box center [1123, 20] width 28 height 28
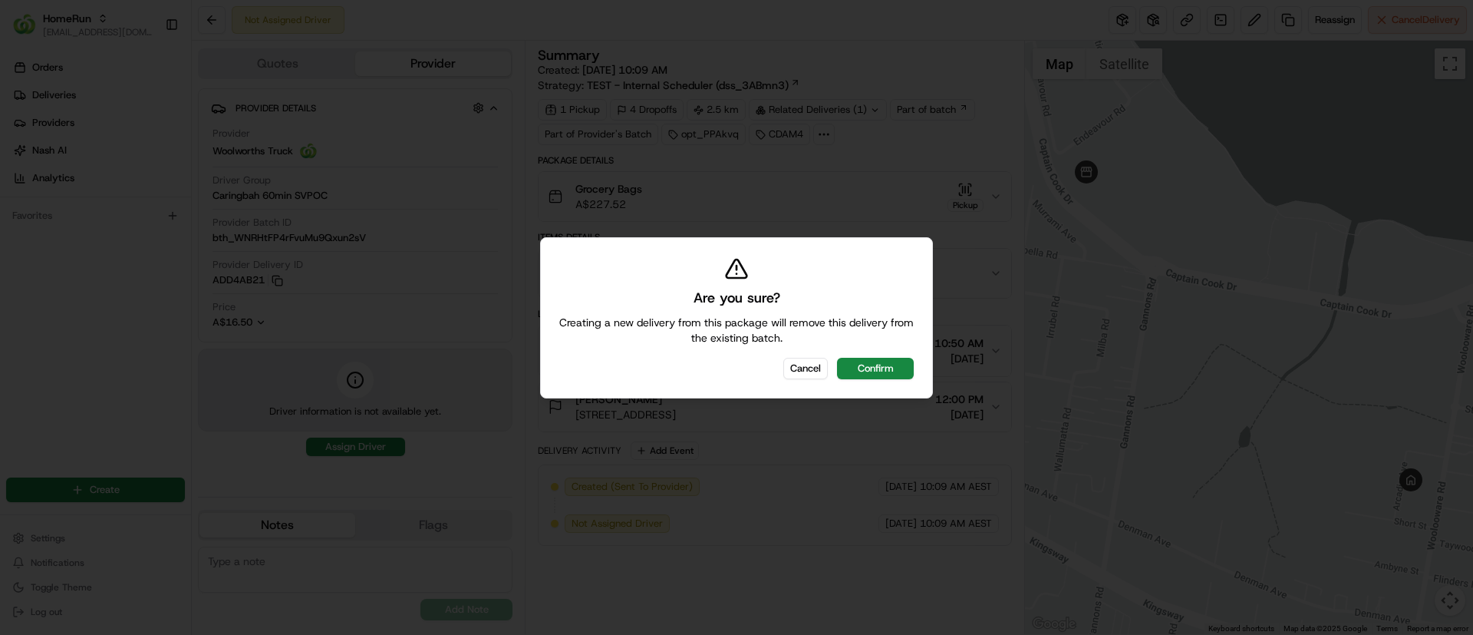
click at [882, 367] on button "Confirm" at bounding box center [875, 368] width 77 height 21
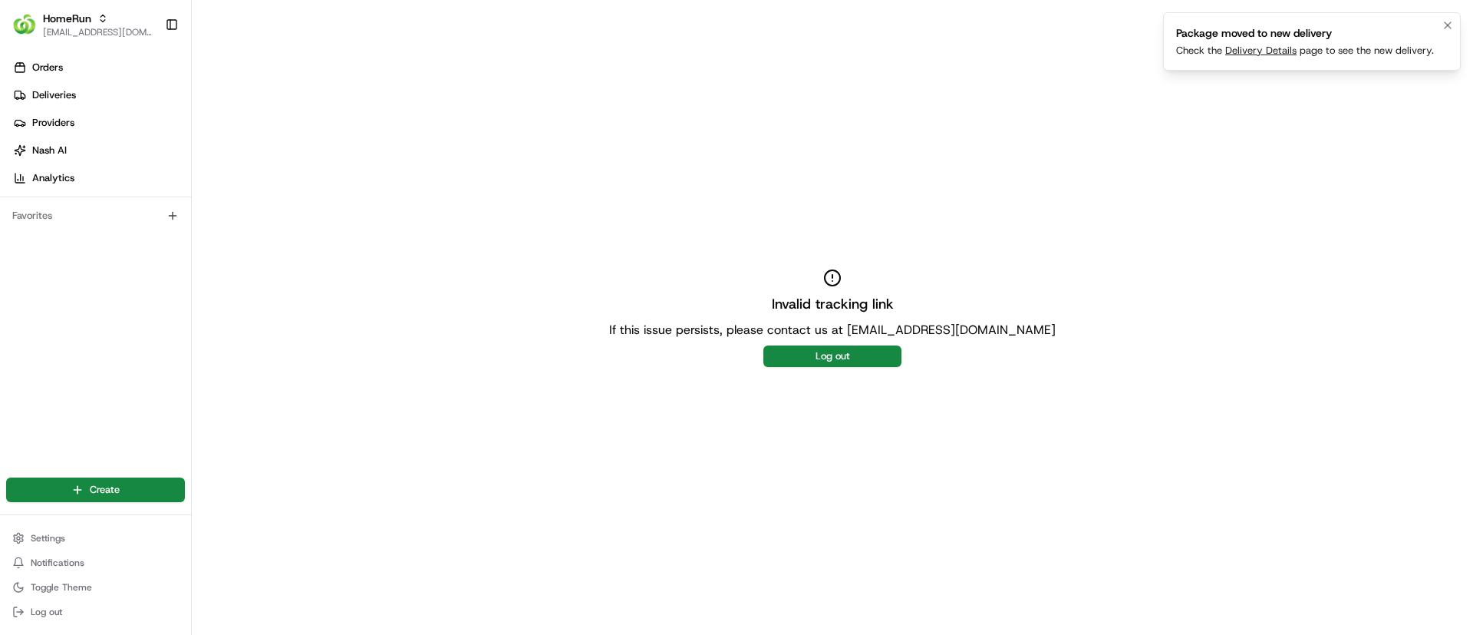
click at [1248, 50] on link "Delivery Details" at bounding box center [1260, 50] width 71 height 13
click at [1257, 48] on link "Delivery Details" at bounding box center [1260, 50] width 71 height 13
